Goal: Book appointment/travel/reservation

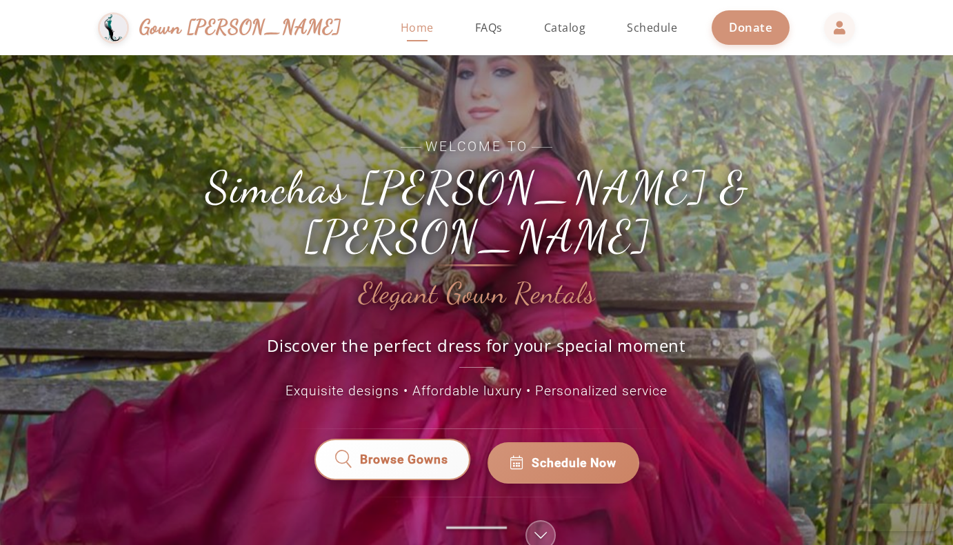
click at [411, 454] on span "Browse Gowns" at bounding box center [404, 463] width 88 height 18
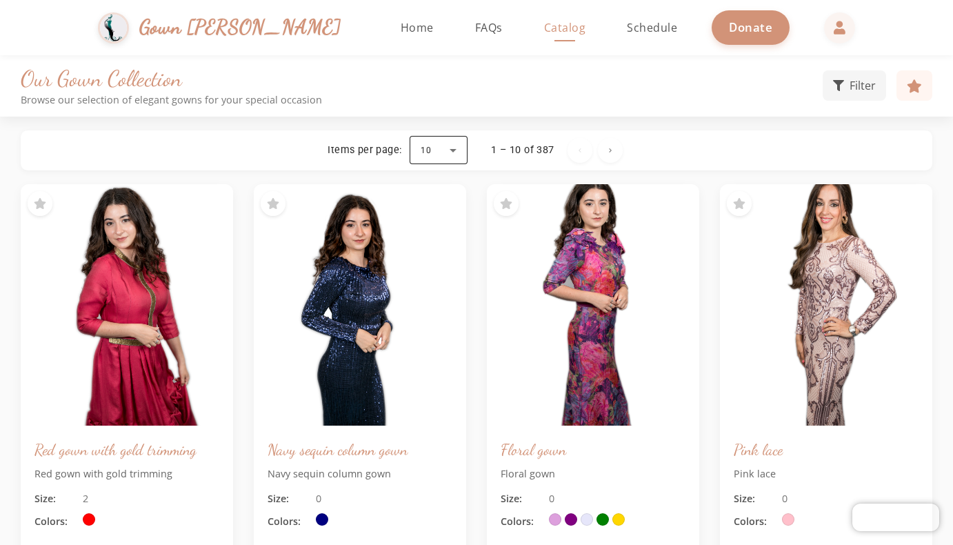
click at [454, 148] on div at bounding box center [438, 150] width 58 height 33
click at [436, 313] on span "100" at bounding box center [431, 318] width 20 height 17
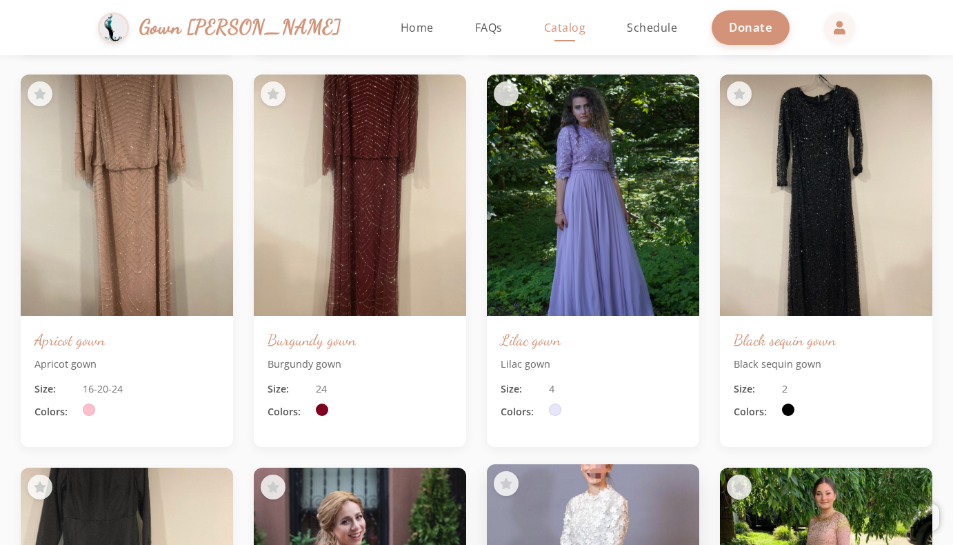
scroll to position [4056, 0]
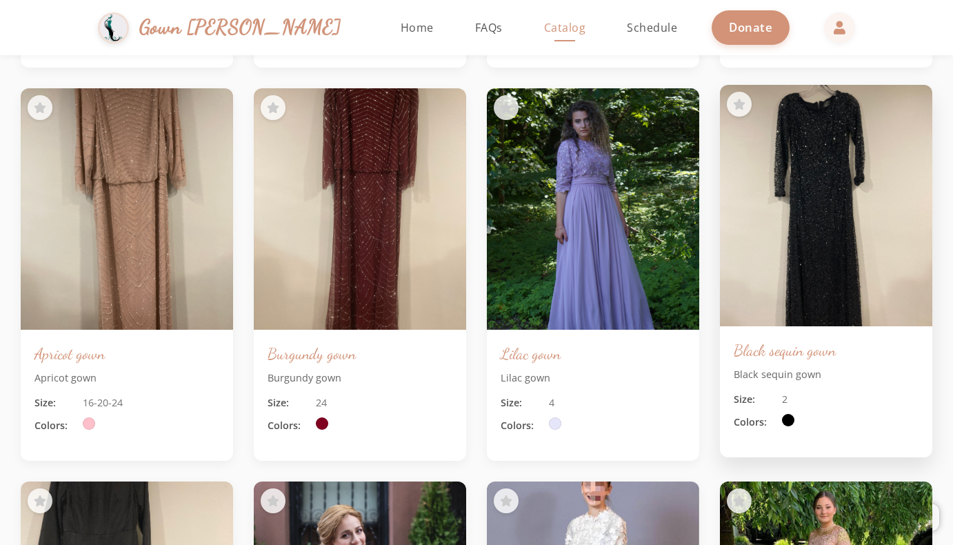
click at [835, 226] on img at bounding box center [825, 206] width 223 height 254
click at [833, 227] on img at bounding box center [825, 206] width 223 height 254
click at [807, 120] on img at bounding box center [825, 206] width 223 height 254
click at [831, 174] on img at bounding box center [825, 206] width 223 height 254
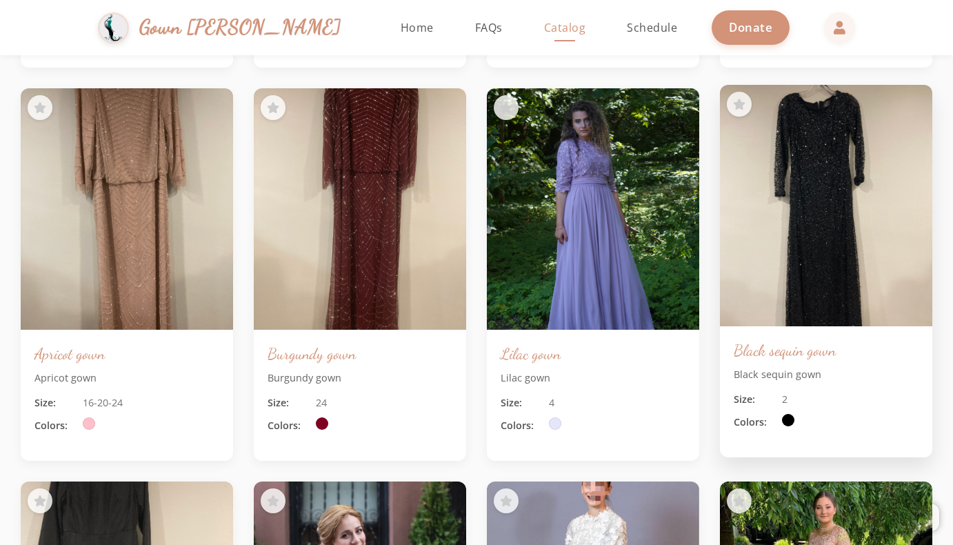
click at [831, 174] on img at bounding box center [825, 206] width 223 height 254
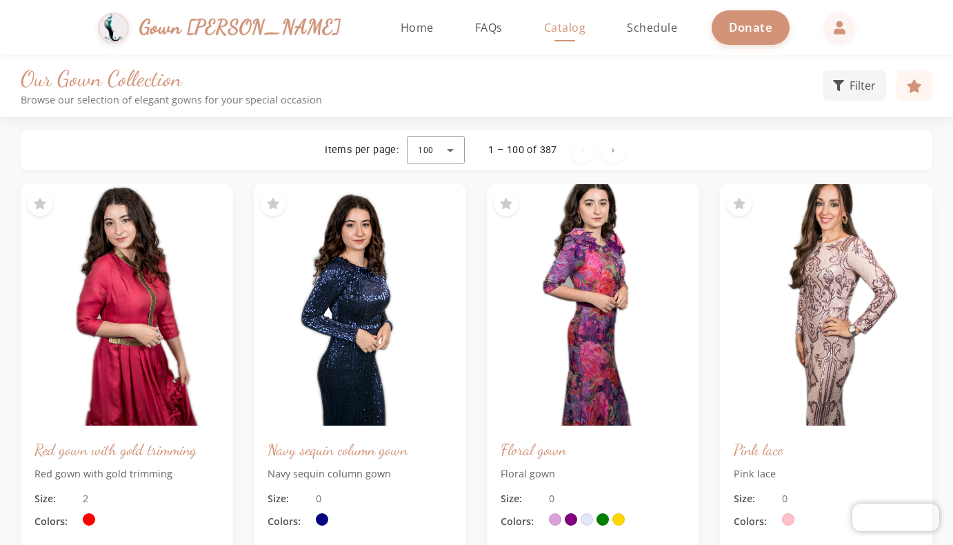
scroll to position [0, 0]
click at [401, 26] on span "Home" at bounding box center [417, 27] width 33 height 15
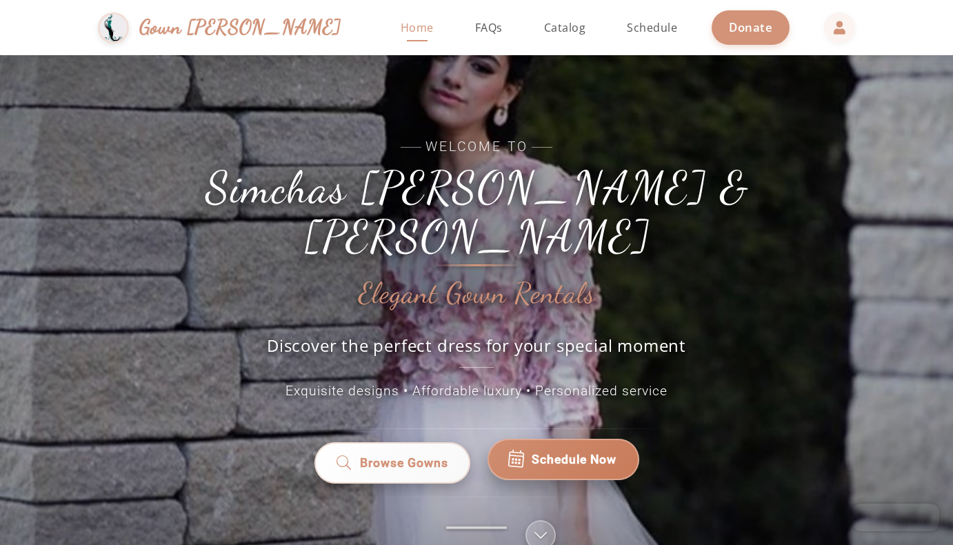
click at [574, 450] on span "Schedule Now" at bounding box center [573, 459] width 85 height 18
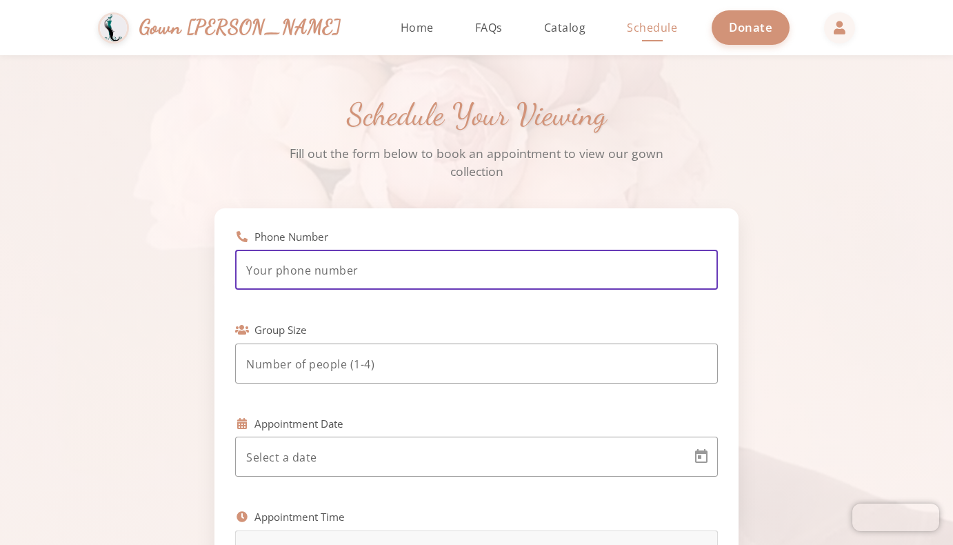
click at [276, 265] on input "tel" at bounding box center [476, 270] width 460 height 17
type input "[PHONE_NUMBER]"
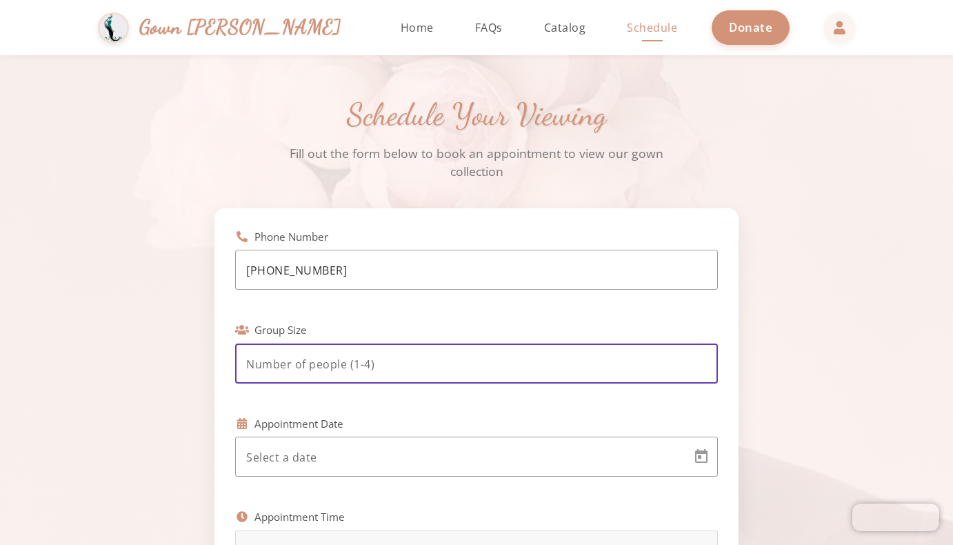
click at [292, 363] on input "number" at bounding box center [476, 364] width 460 height 17
type input "1"
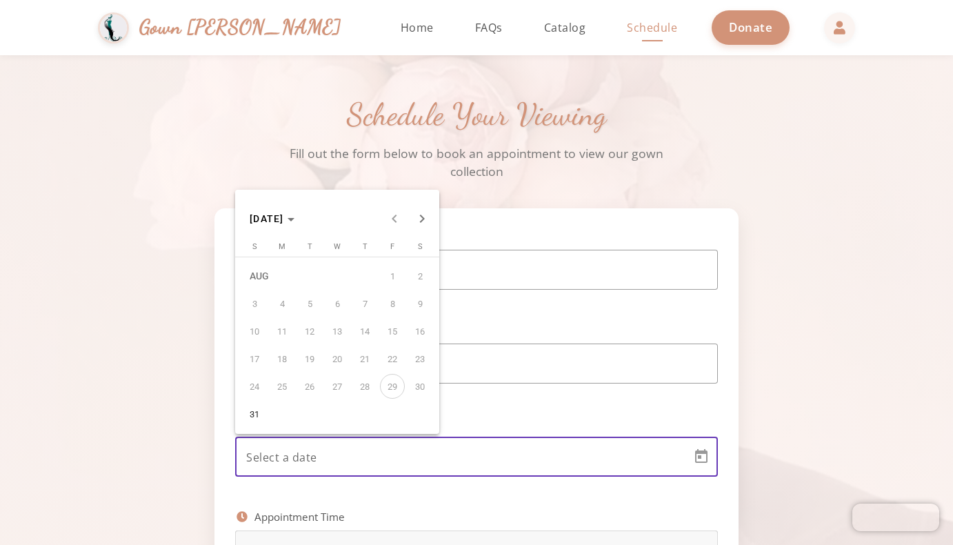
click at [296, 454] on body "[PERSON_NAME] & [PERSON_NAME] Gown [PERSON_NAME] Home Return to homepage Catalo…" at bounding box center [476, 272] width 953 height 545
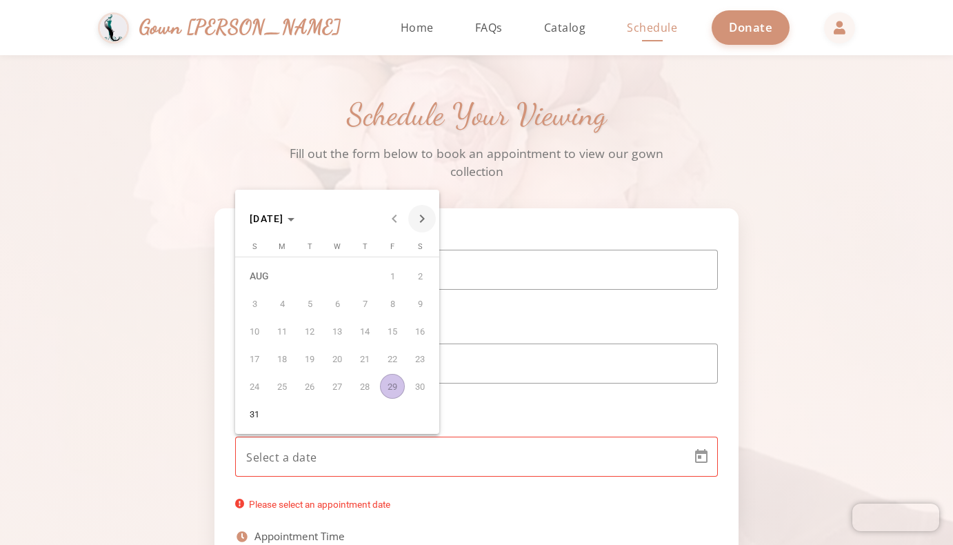
click at [421, 217] on span "Next month" at bounding box center [422, 219] width 28 height 28
click at [251, 327] on span "7" at bounding box center [254, 330] width 25 height 25
type input "[DATE]"
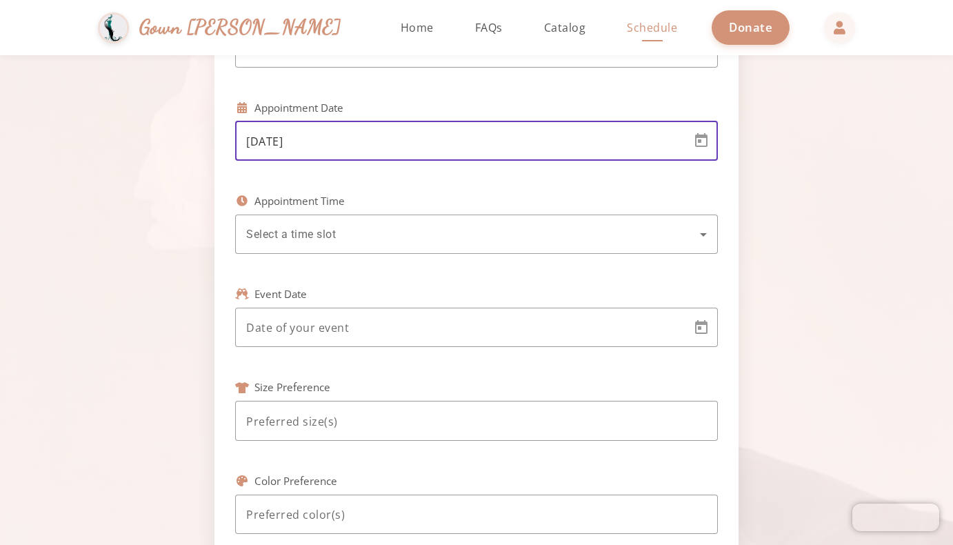
scroll to position [356, 0]
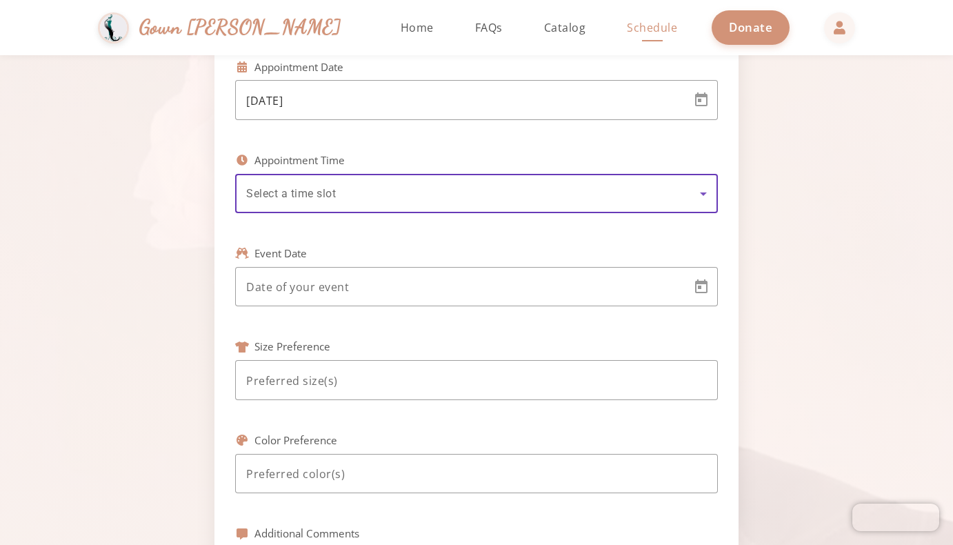
click at [313, 189] on span "Select a time slot" at bounding box center [291, 193] width 90 height 13
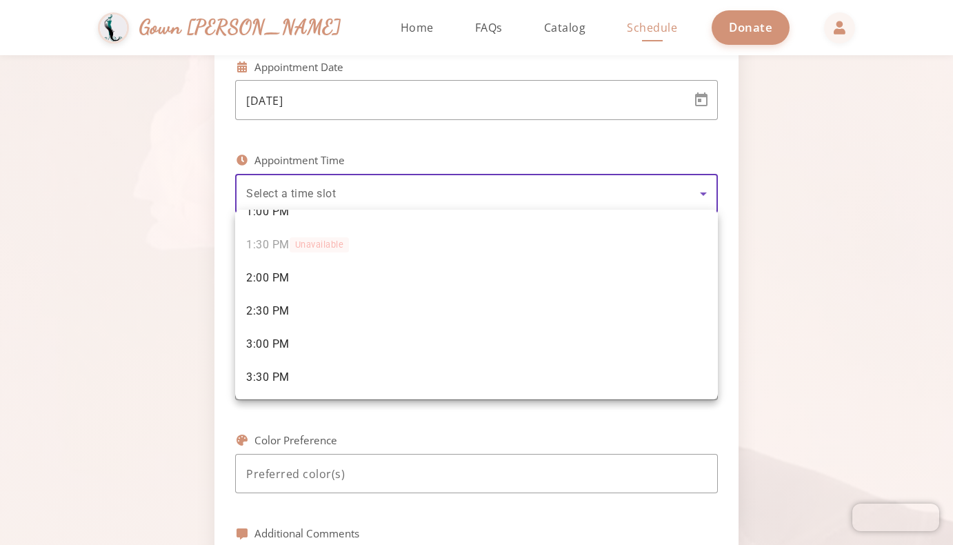
scroll to position [219, 0]
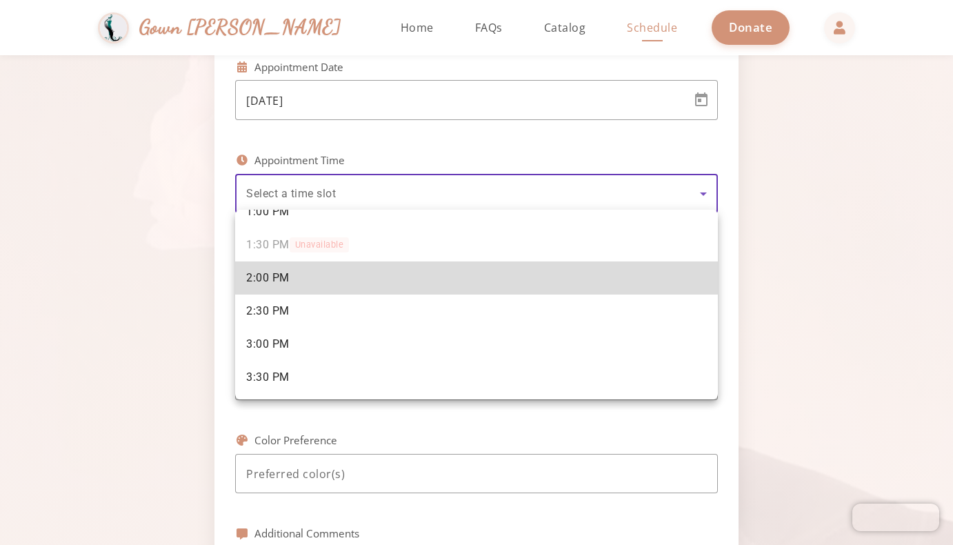
click at [265, 273] on span "2:00 PM" at bounding box center [267, 277] width 43 height 15
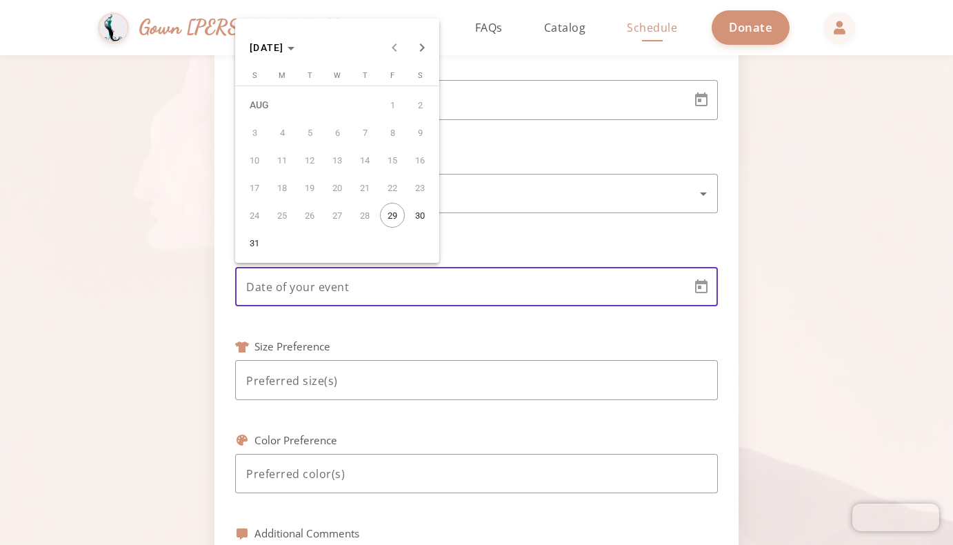
click at [287, 281] on body "[PERSON_NAME] & [PERSON_NAME] Gown [PERSON_NAME] Home Return to homepage Catalo…" at bounding box center [476, 272] width 953 height 545
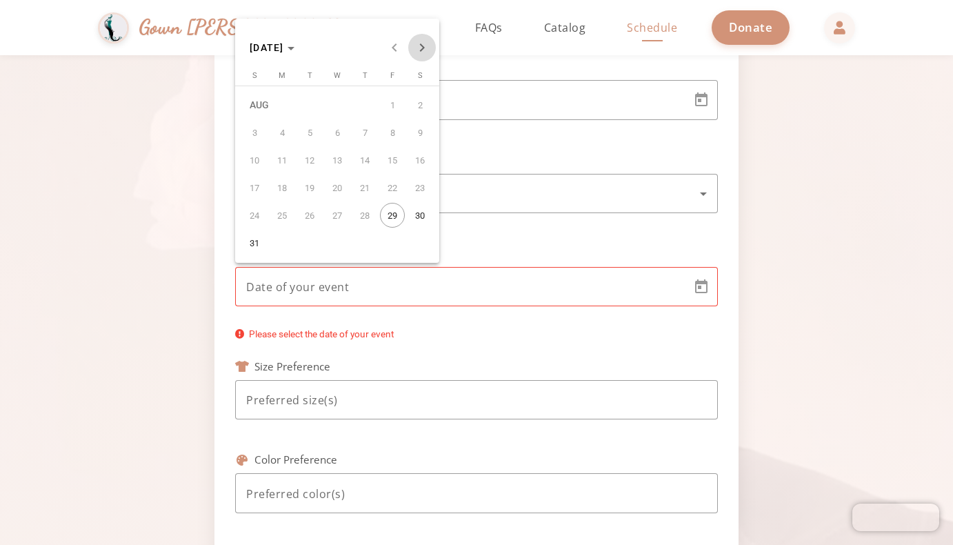
click at [417, 48] on span "Next month" at bounding box center [422, 48] width 28 height 28
click at [424, 158] on span "18" at bounding box center [419, 160] width 25 height 25
type input "[DATE]"
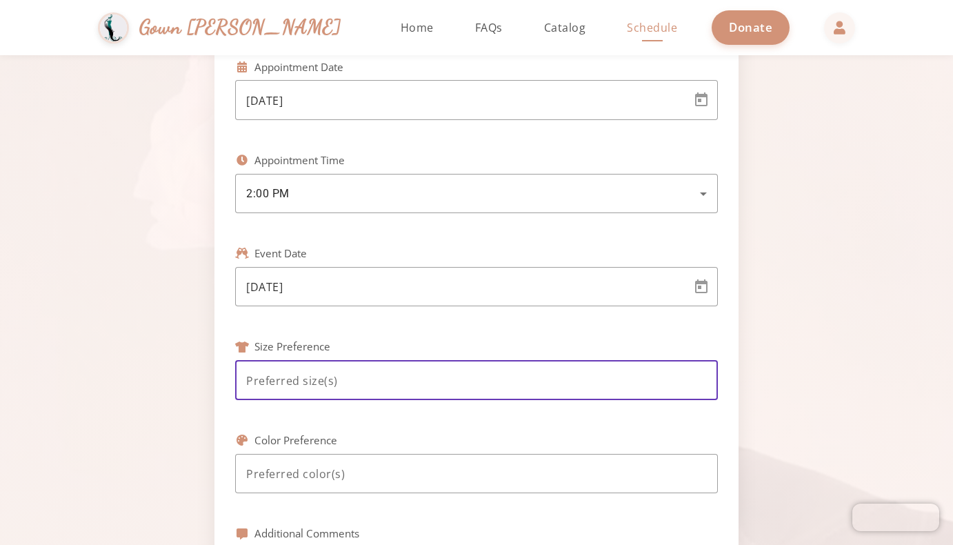
click at [283, 372] on input at bounding box center [476, 380] width 460 height 17
type input "14"
click at [296, 474] on input at bounding box center [476, 473] width 460 height 17
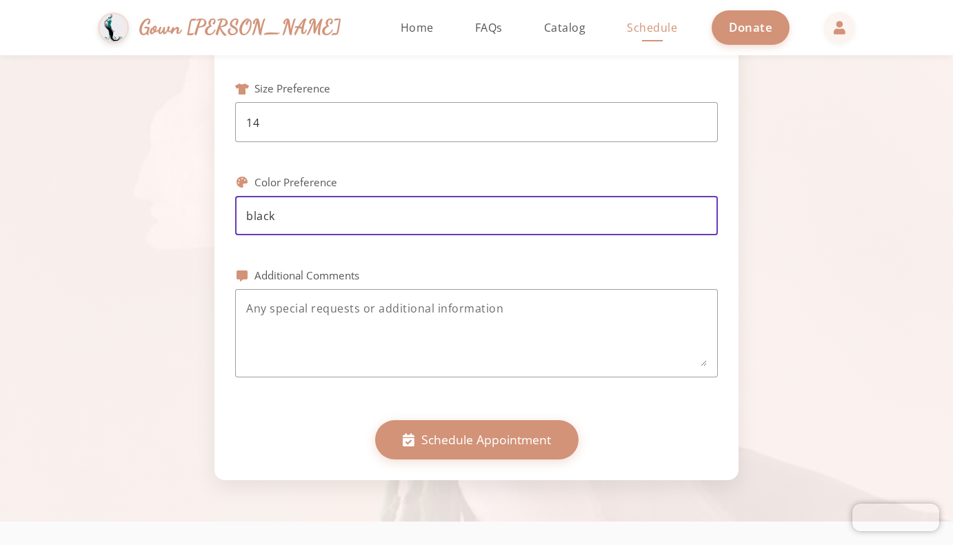
scroll to position [636, 0]
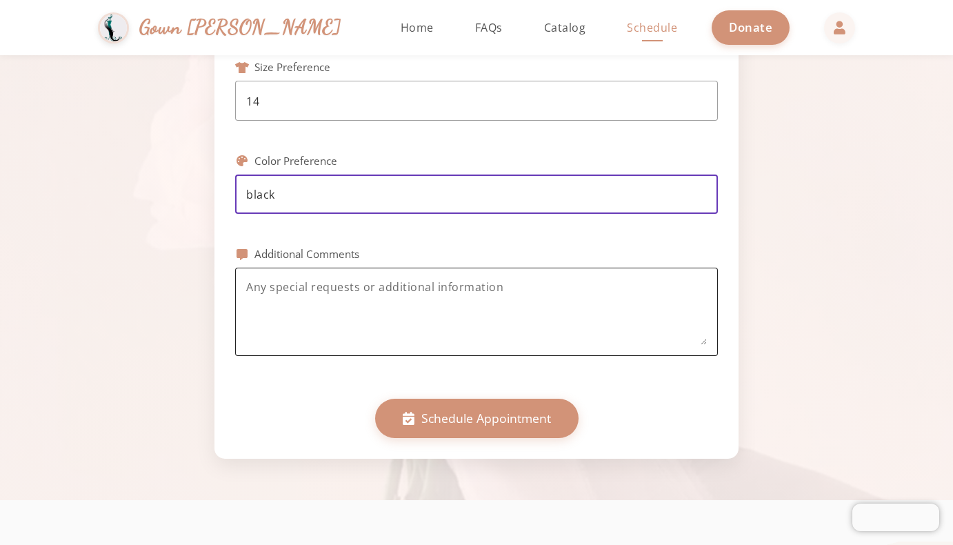
type input "black"
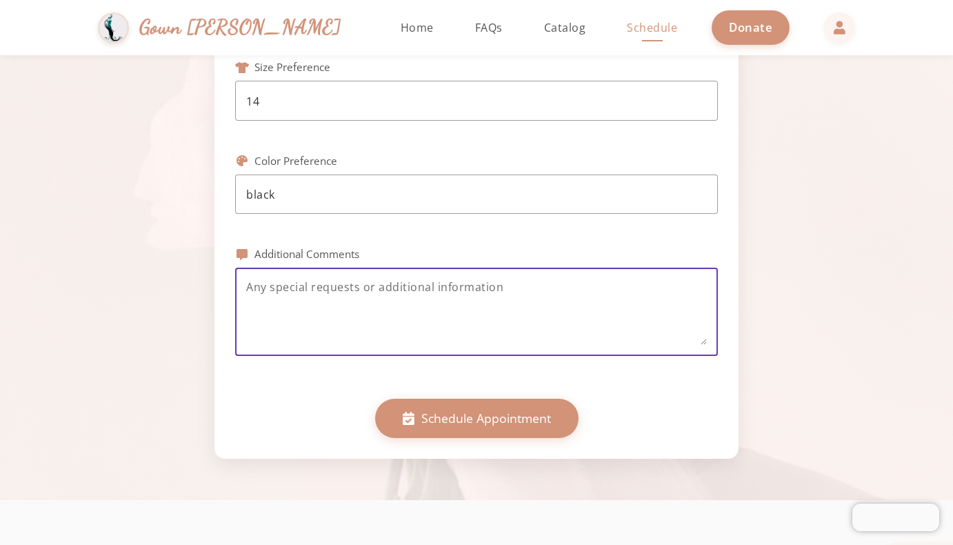
click at [274, 290] on textarea at bounding box center [476, 312] width 460 height 66
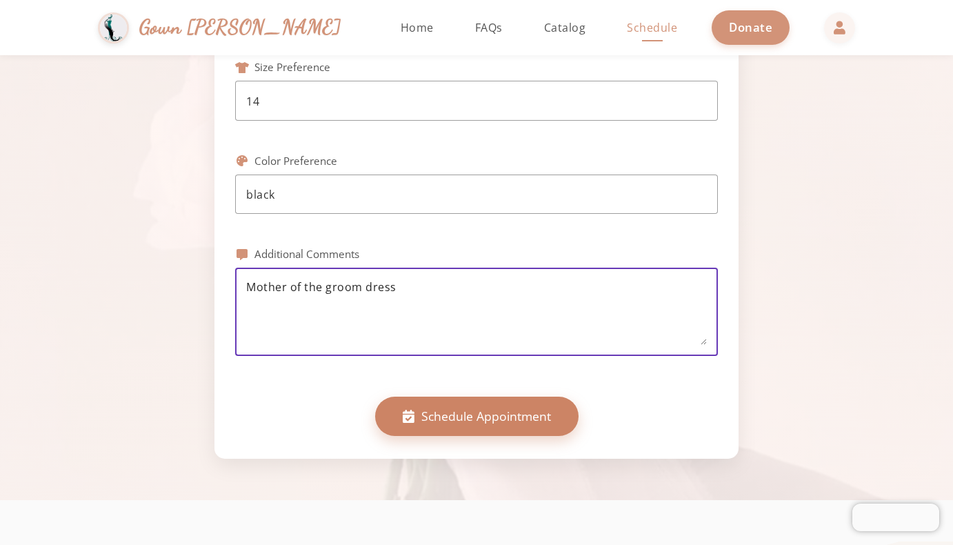
type textarea "Mother of the groom dress"
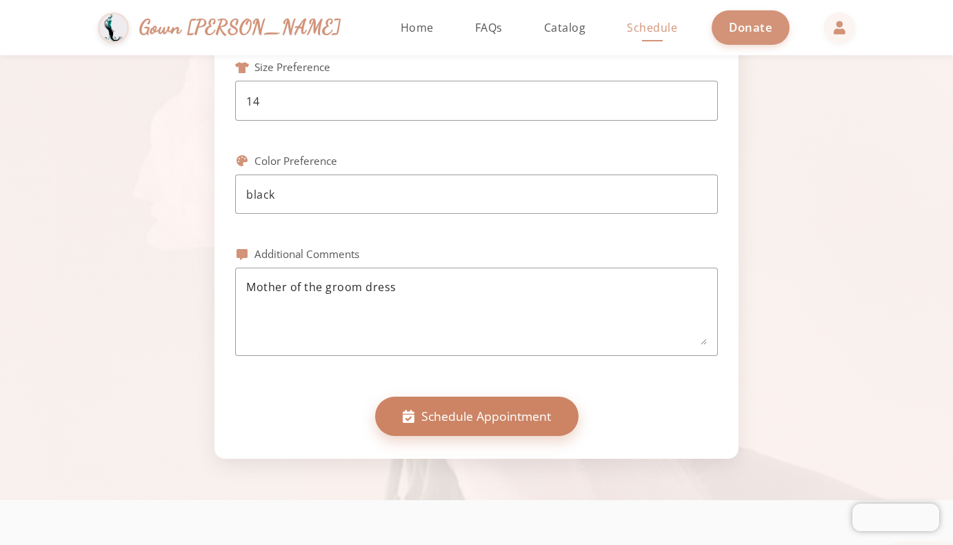
click at [480, 407] on span "Schedule Appointment" at bounding box center [486, 416] width 130 height 18
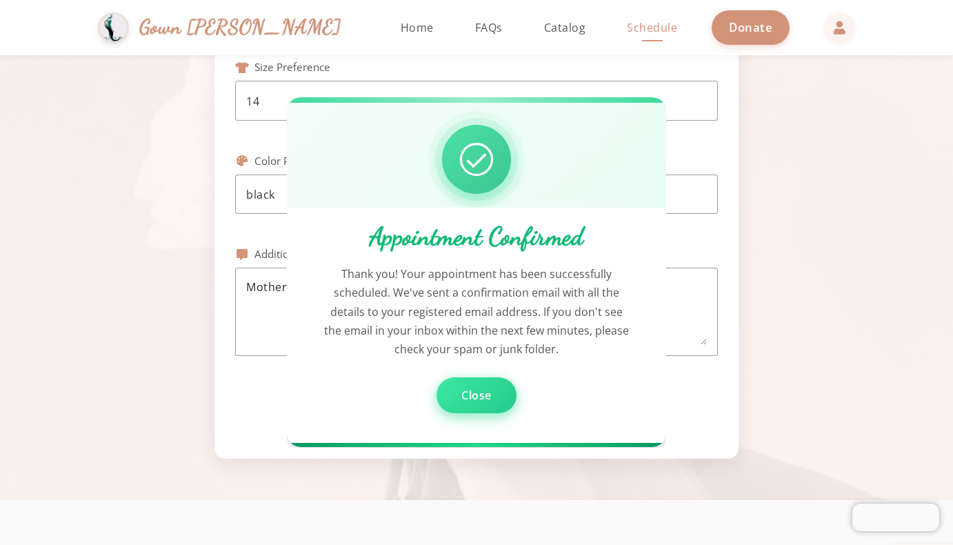
click at [485, 398] on span "Close" at bounding box center [476, 395] width 30 height 15
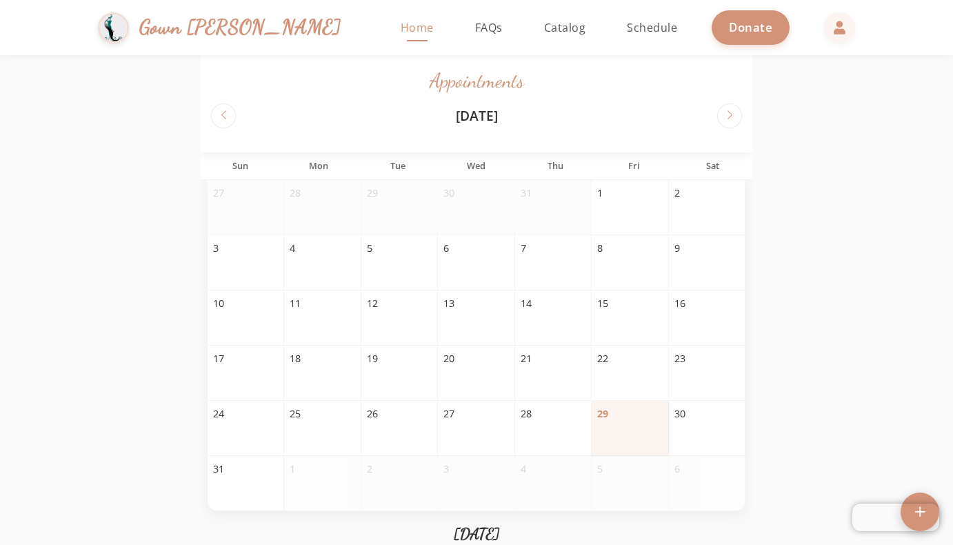
click at [401, 23] on span "Home" at bounding box center [417, 27] width 33 height 15
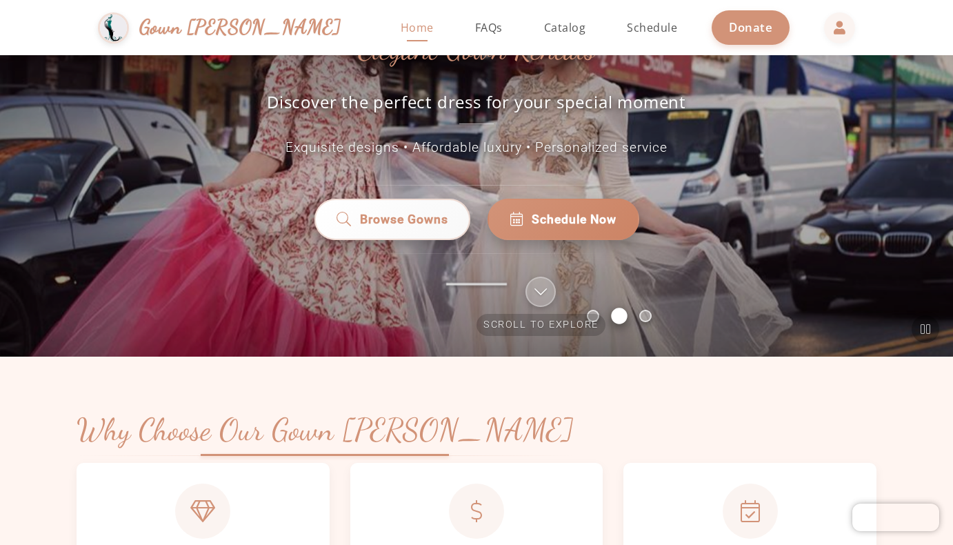
scroll to position [283, 0]
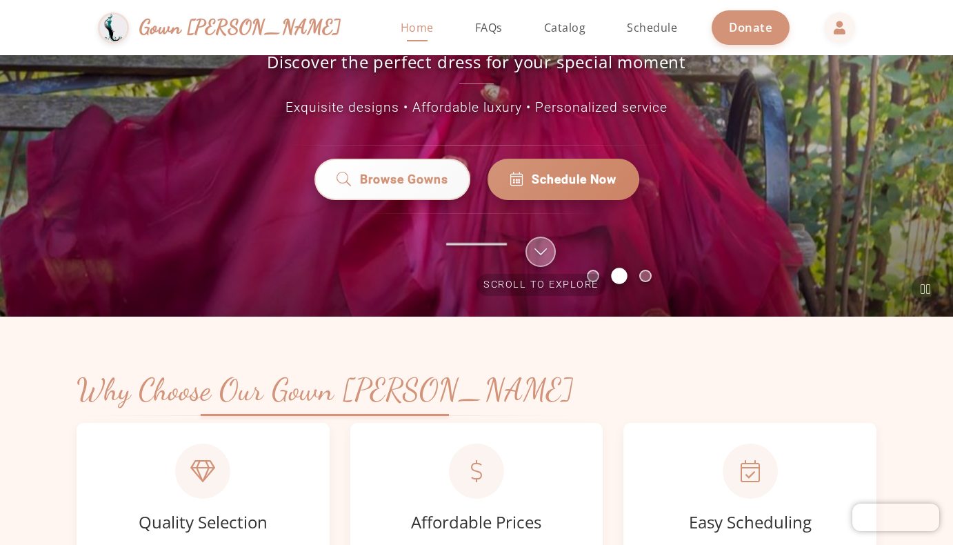
click at [540, 247] on icon at bounding box center [540, 252] width 12 height 14
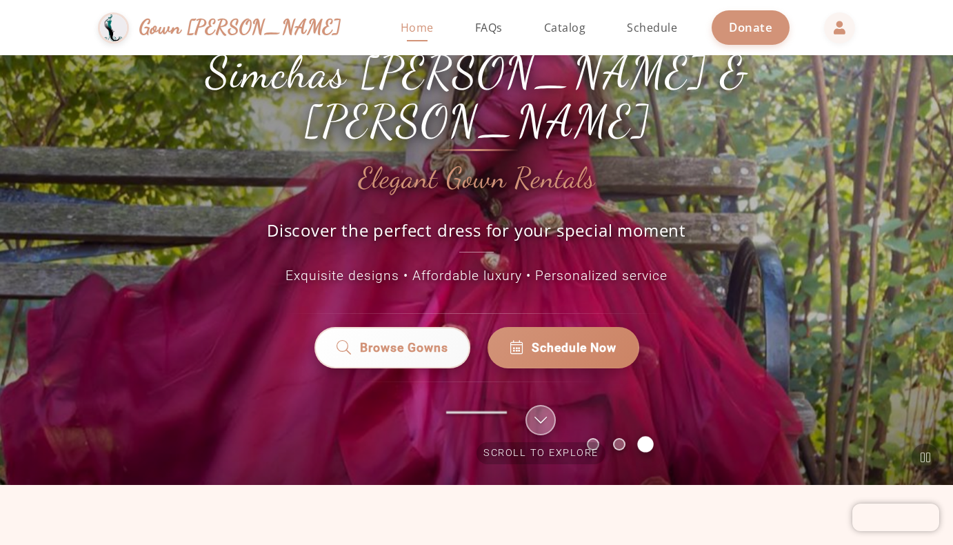
scroll to position [179, 0]
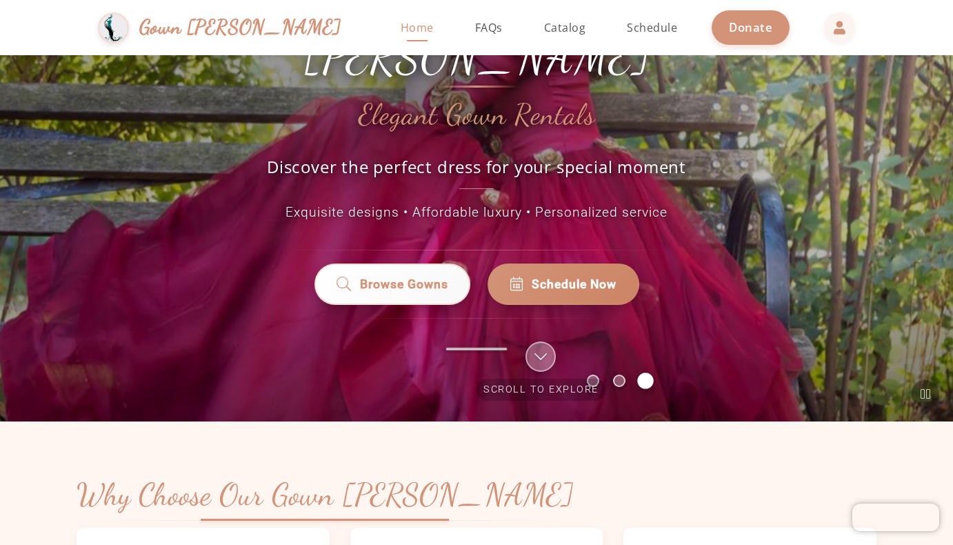
click at [541, 356] on icon at bounding box center [540, 357] width 12 height 14
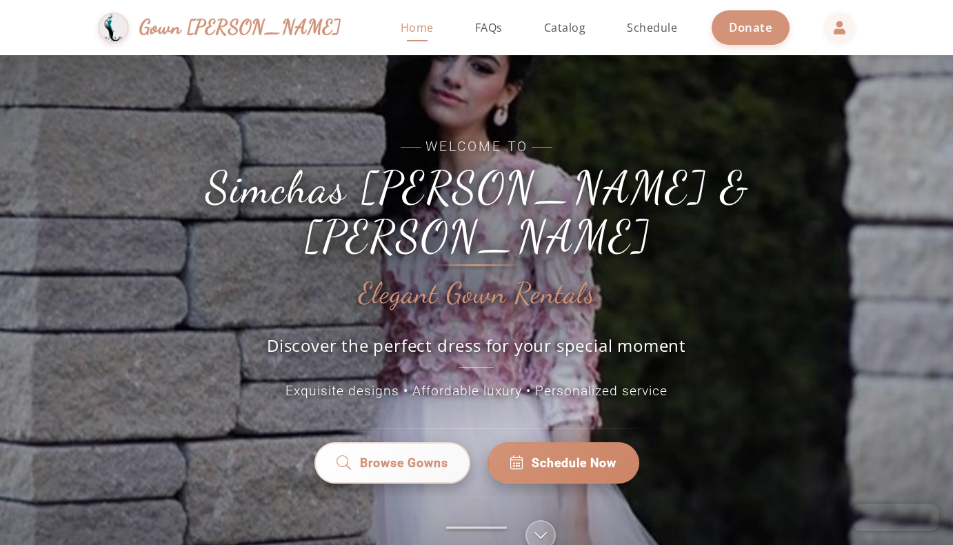
scroll to position [0, 0]
click at [475, 25] on span "FAQs" at bounding box center [489, 27] width 28 height 15
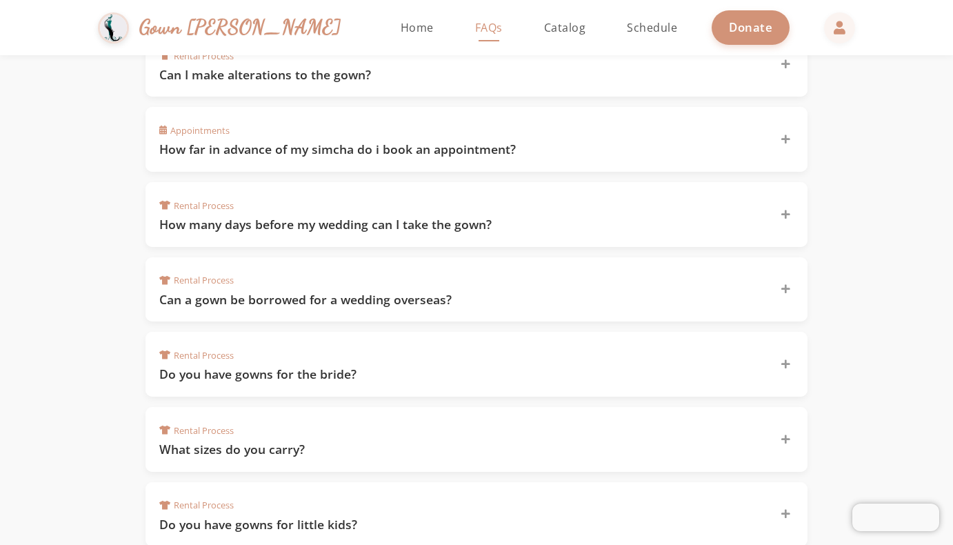
scroll to position [484, 0]
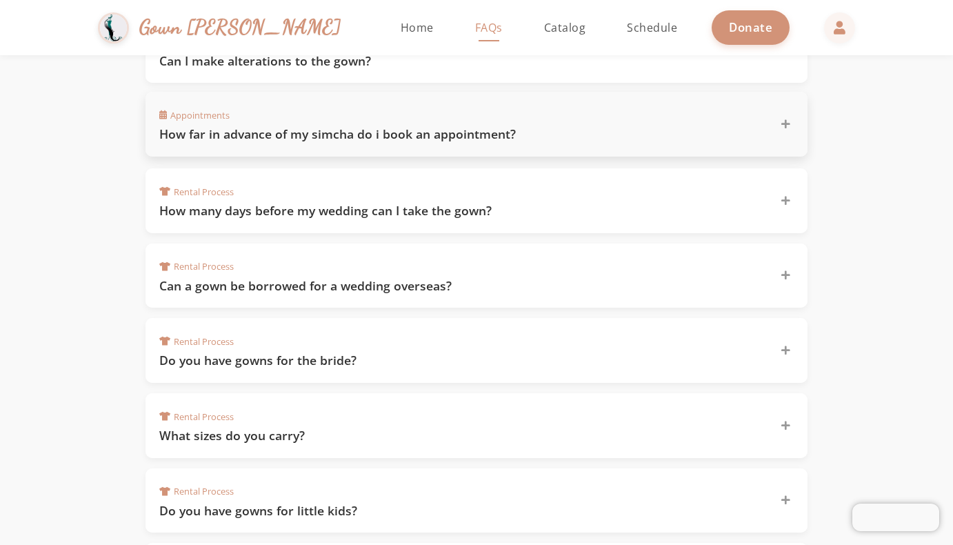
click at [787, 122] on icon at bounding box center [785, 124] width 9 height 10
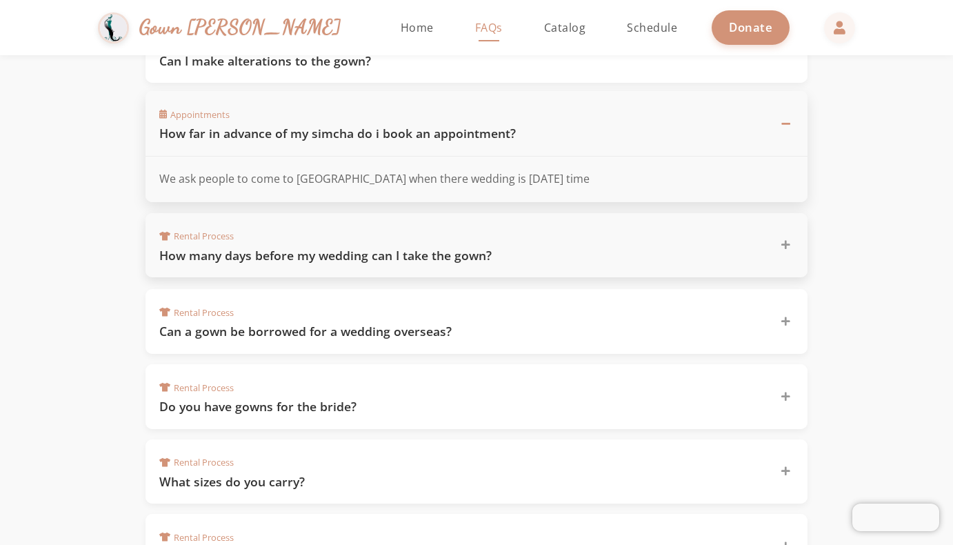
click at [784, 240] on icon at bounding box center [785, 245] width 9 height 10
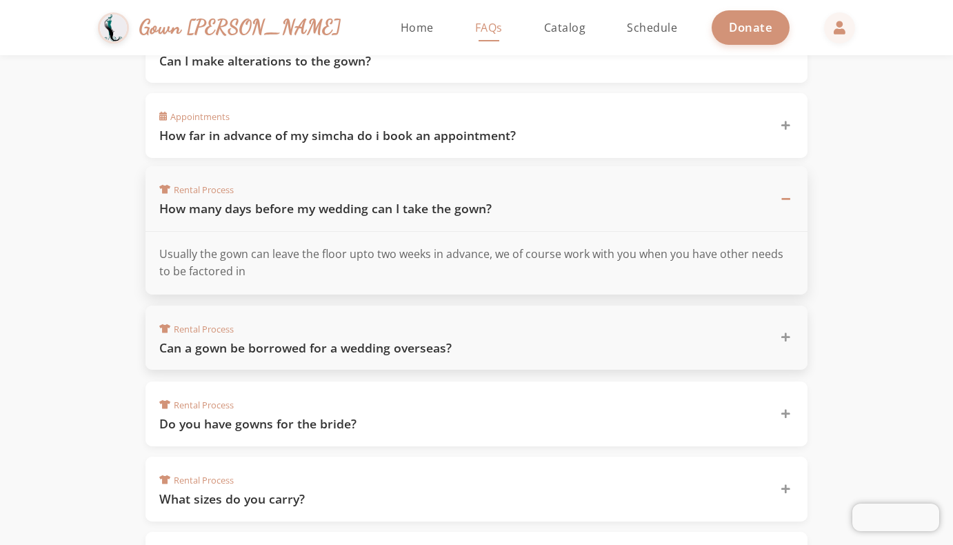
click at [785, 334] on icon at bounding box center [785, 337] width 9 height 10
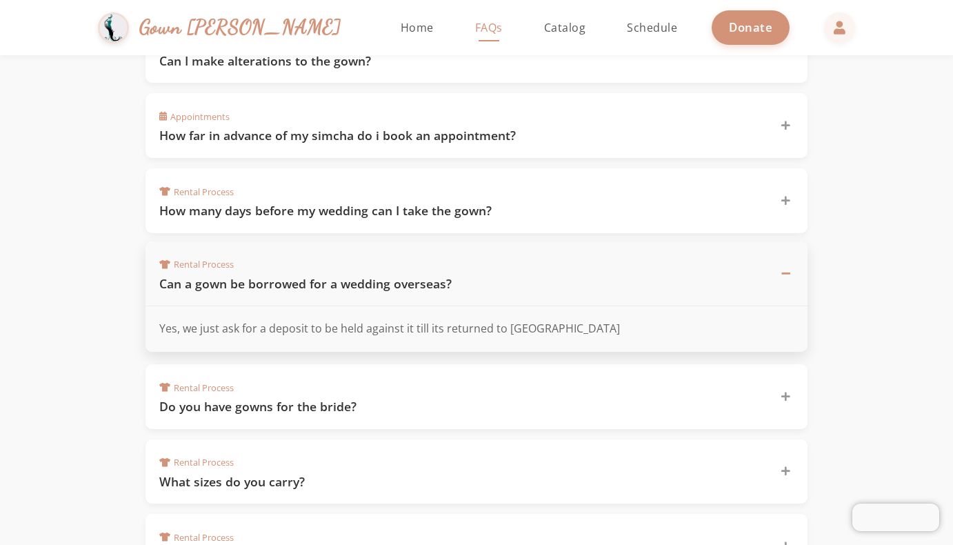
click at [795, 327] on div "Yes, we just ask for a deposit to be held against it till its returned to [GEOG…" at bounding box center [476, 328] width 662 height 45
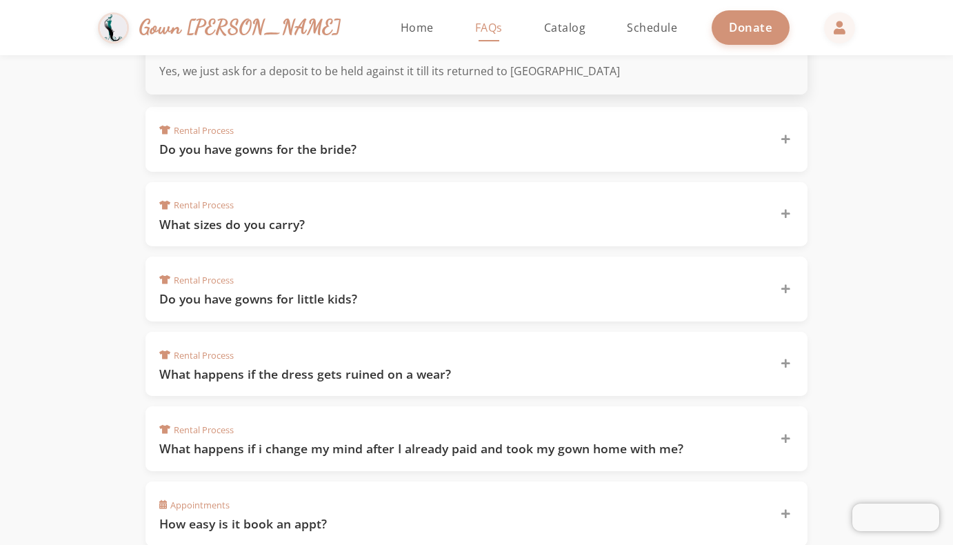
scroll to position [751, 0]
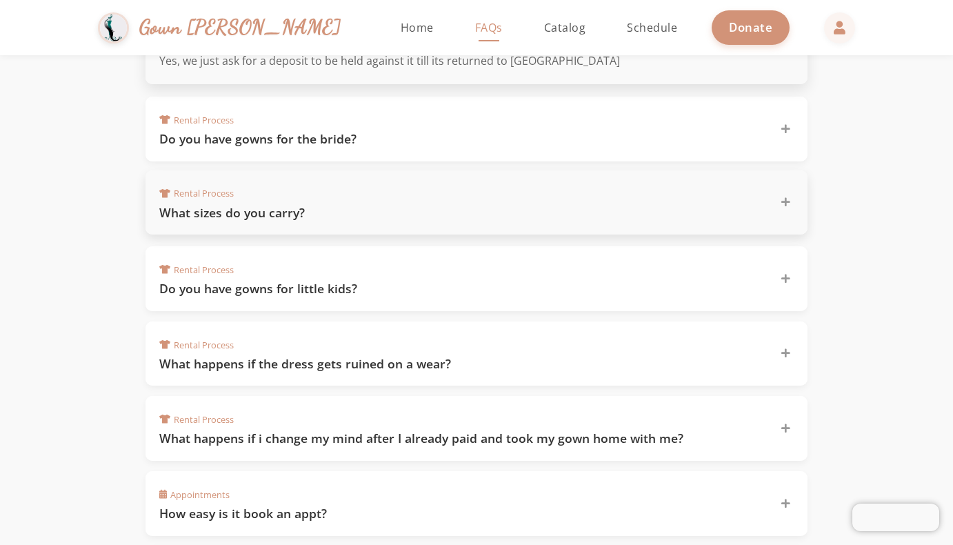
click at [782, 197] on icon at bounding box center [785, 202] width 9 height 10
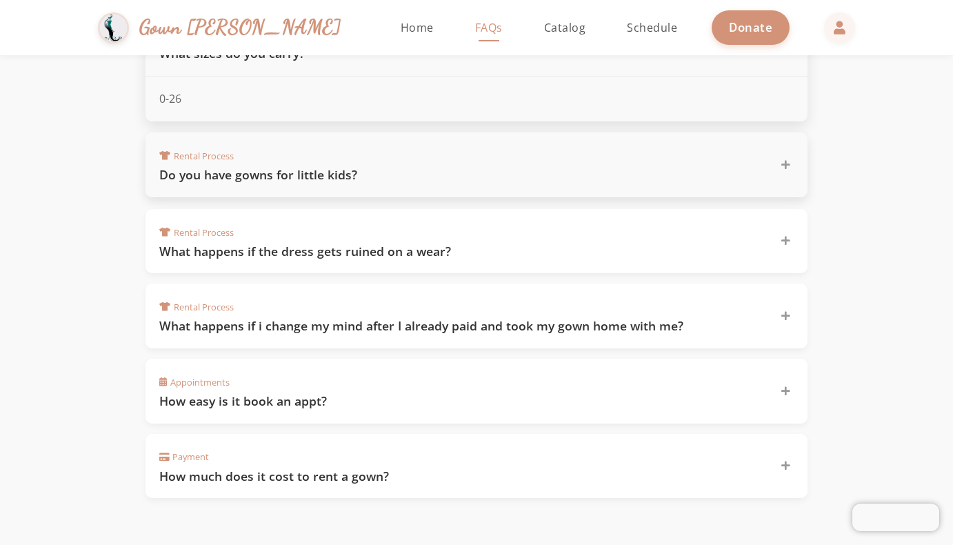
scroll to position [871, 0]
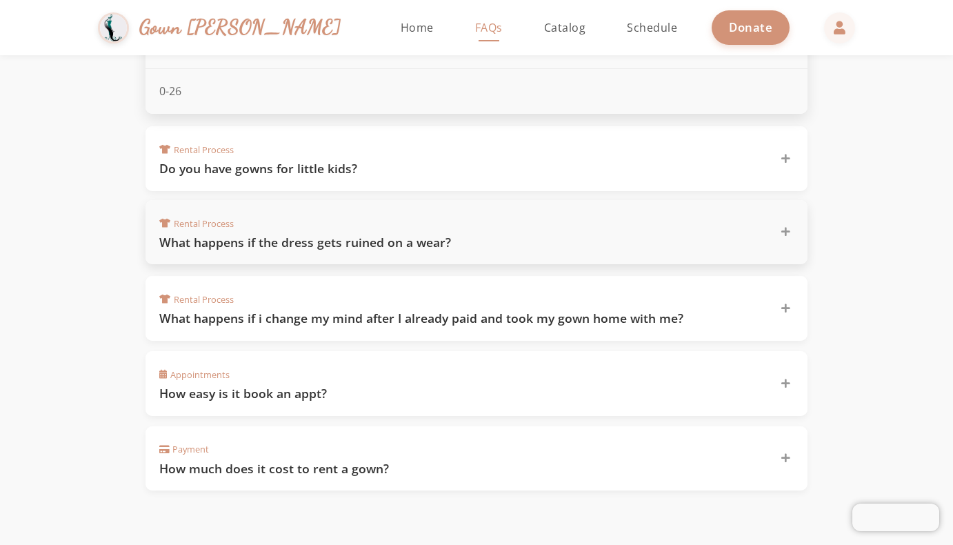
click at [783, 227] on icon at bounding box center [785, 232] width 9 height 10
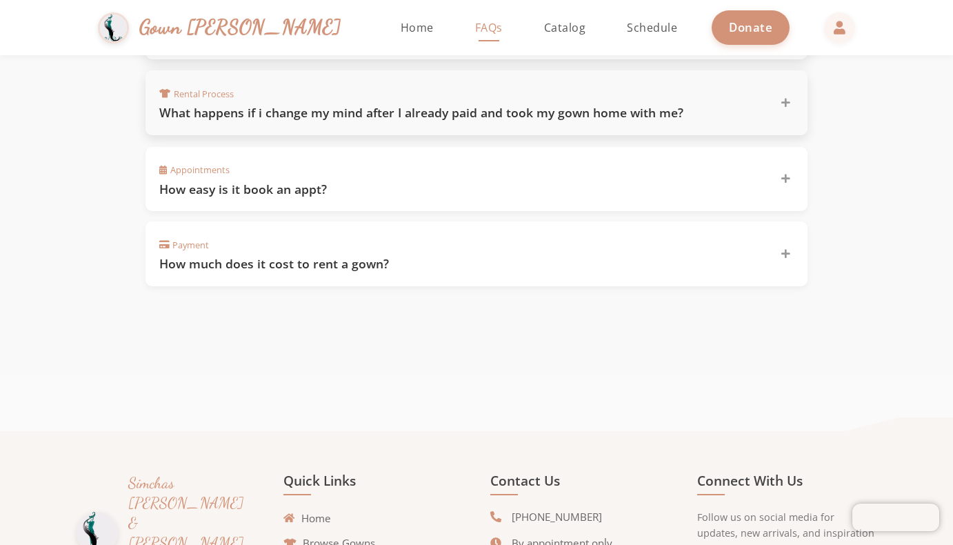
scroll to position [1094, 0]
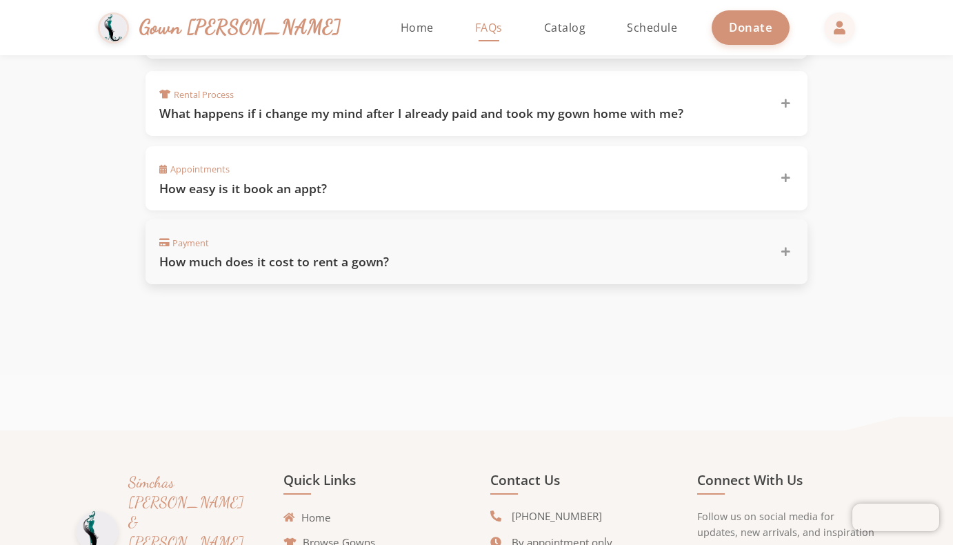
click at [786, 247] on icon at bounding box center [785, 252] width 9 height 10
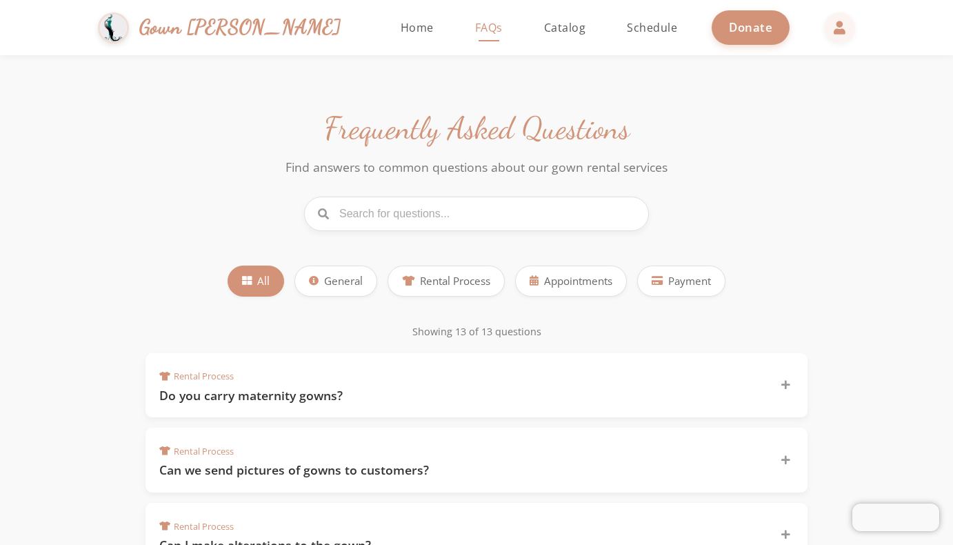
scroll to position [0, 0]
click at [544, 26] on span "Catalog" at bounding box center [565, 27] width 42 height 15
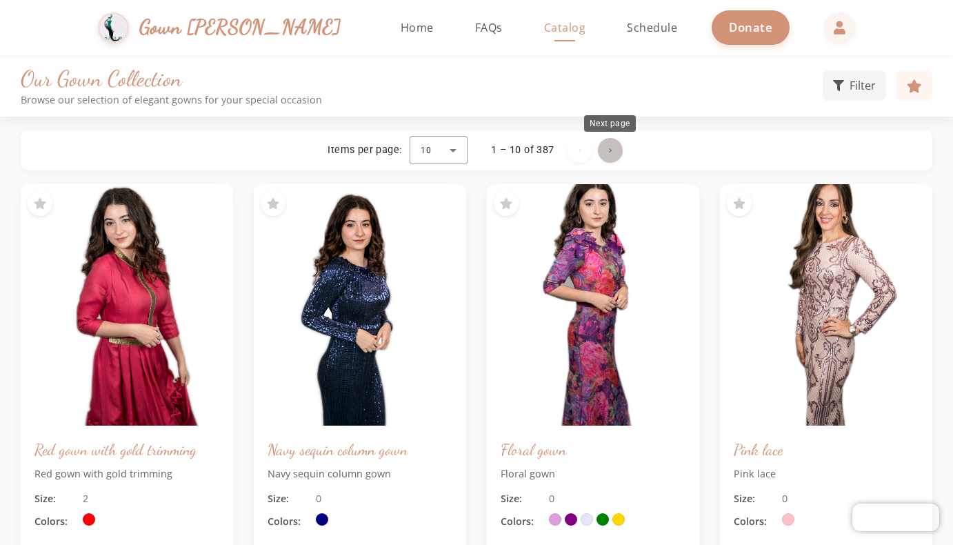
click at [611, 149] on span "Next page" at bounding box center [610, 150] width 33 height 33
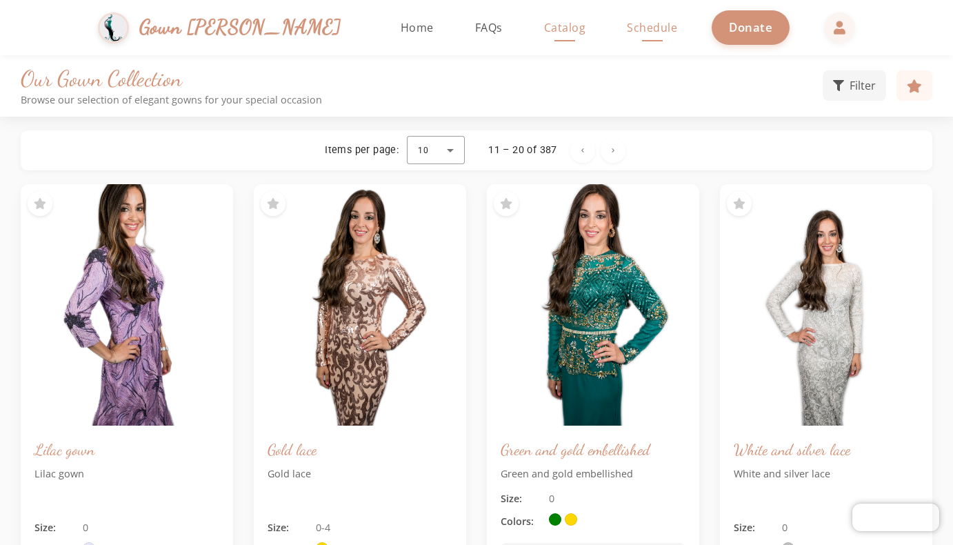
click at [627, 28] on span "Schedule" at bounding box center [652, 27] width 50 height 15
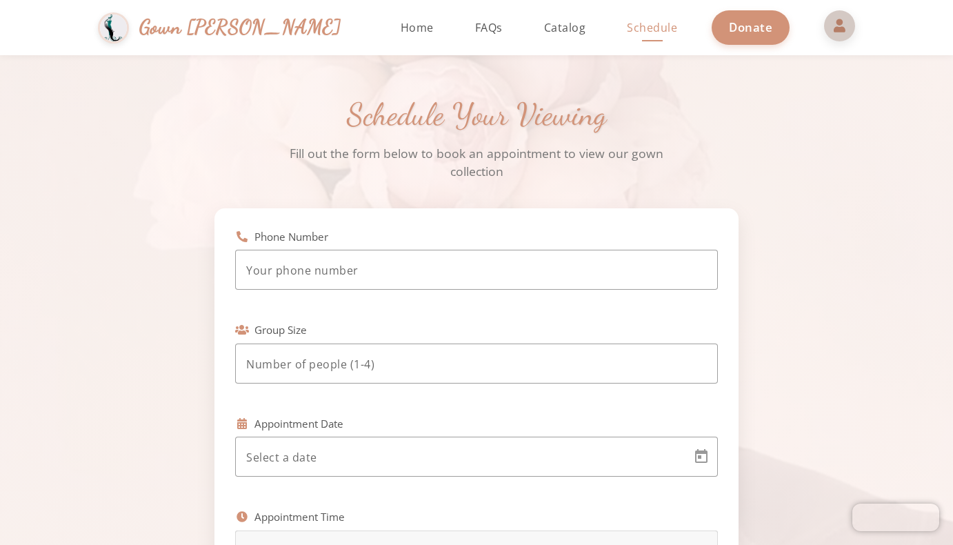
click at [823, 31] on span at bounding box center [839, 25] width 33 height 33
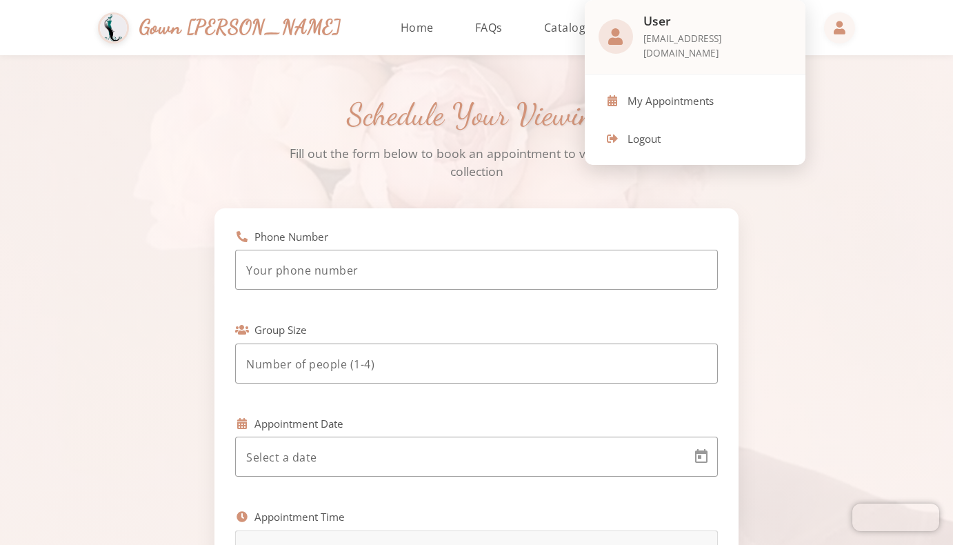
click at [828, 34] on div at bounding box center [476, 272] width 953 height 545
